Goal: Task Accomplishment & Management: Book appointment/travel/reservation

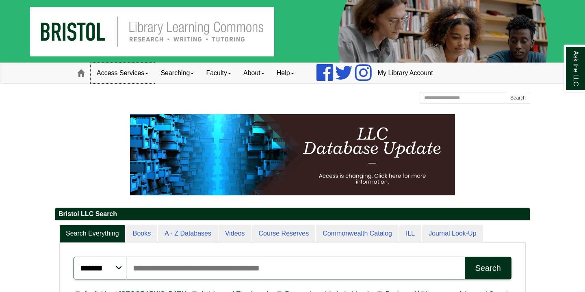
click at [121, 72] on link "Access Services" at bounding box center [123, 73] width 64 height 20
click at [172, 70] on link "Searching" at bounding box center [177, 73] width 46 height 20
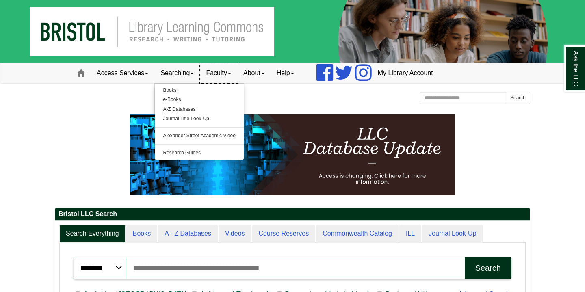
click at [217, 77] on link "Faculty" at bounding box center [218, 73] width 37 height 20
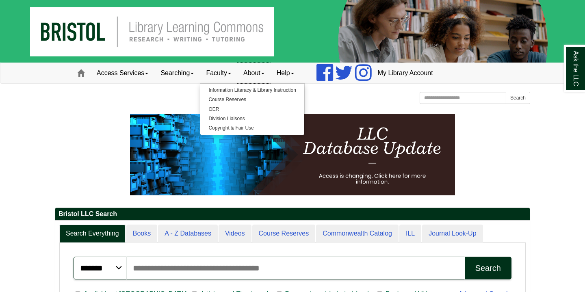
click at [259, 74] on link "About" at bounding box center [253, 73] width 33 height 20
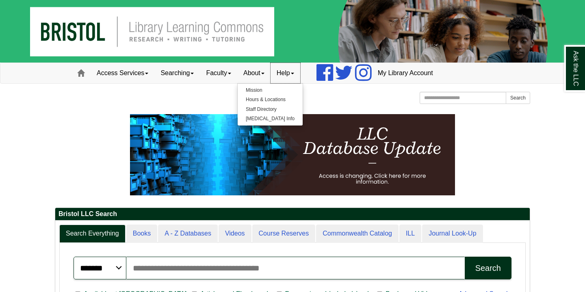
click at [286, 73] on link "Help" at bounding box center [286, 73] width 30 height 20
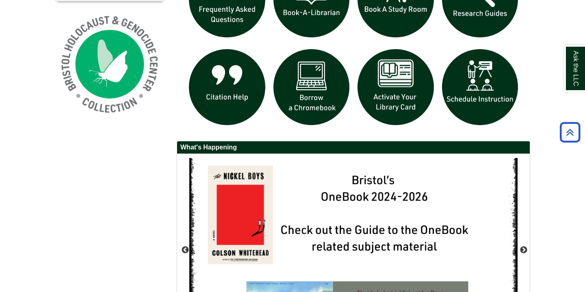
scroll to position [621, 0]
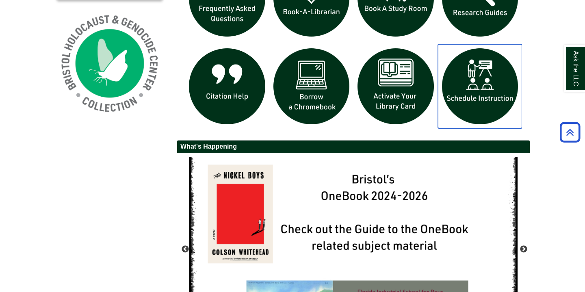
click at [486, 79] on img "slideshow" at bounding box center [480, 86] width 85 height 85
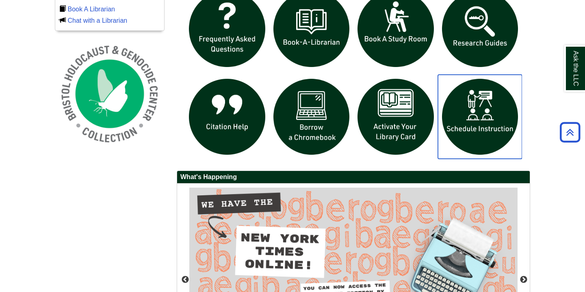
scroll to position [589, 0]
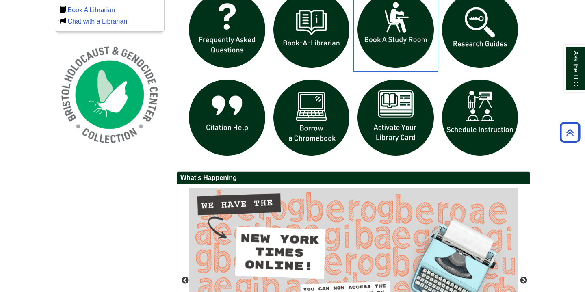
click at [396, 17] on img "slideshow" at bounding box center [396, 29] width 85 height 85
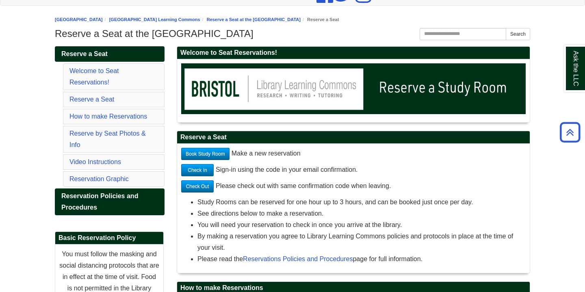
scroll to position [63, 0]
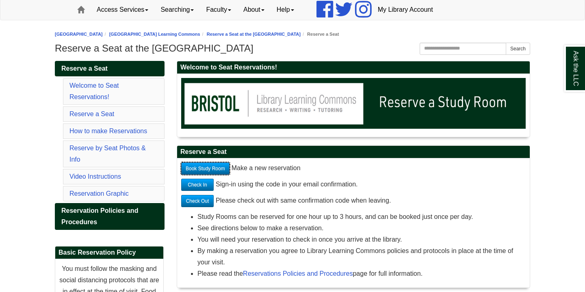
click at [223, 167] on link "Book Study Room" at bounding box center [205, 169] width 48 height 12
